Goal: Navigation & Orientation: Find specific page/section

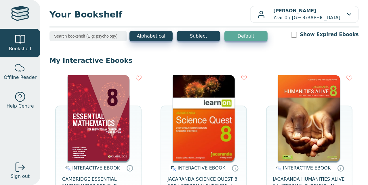
scroll to position [18, 0]
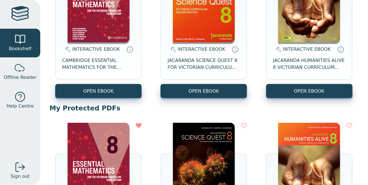
scroll to position [122, 0]
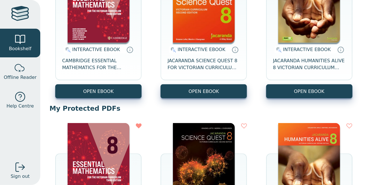
click at [100, 149] on img at bounding box center [99, 166] width 62 height 86
